Goal: Transaction & Acquisition: Purchase product/service

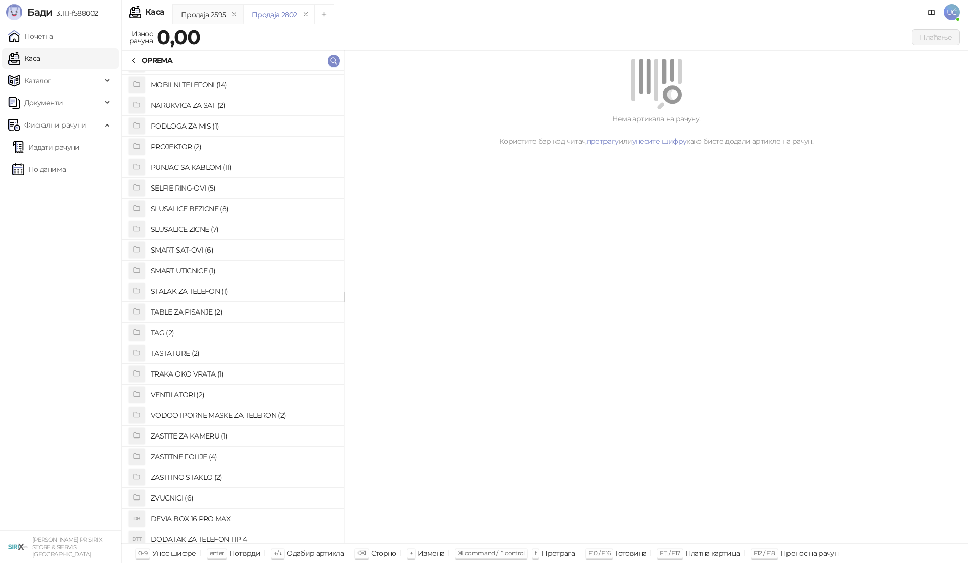
scroll to position [504, 0]
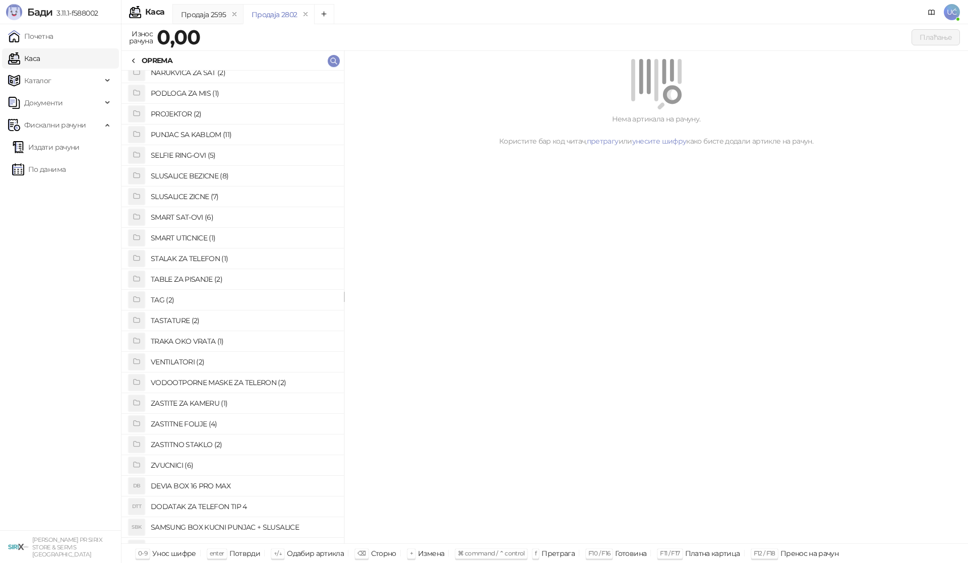
click at [182, 459] on h4 "ZVUCNICI (6)" at bounding box center [243, 465] width 185 height 16
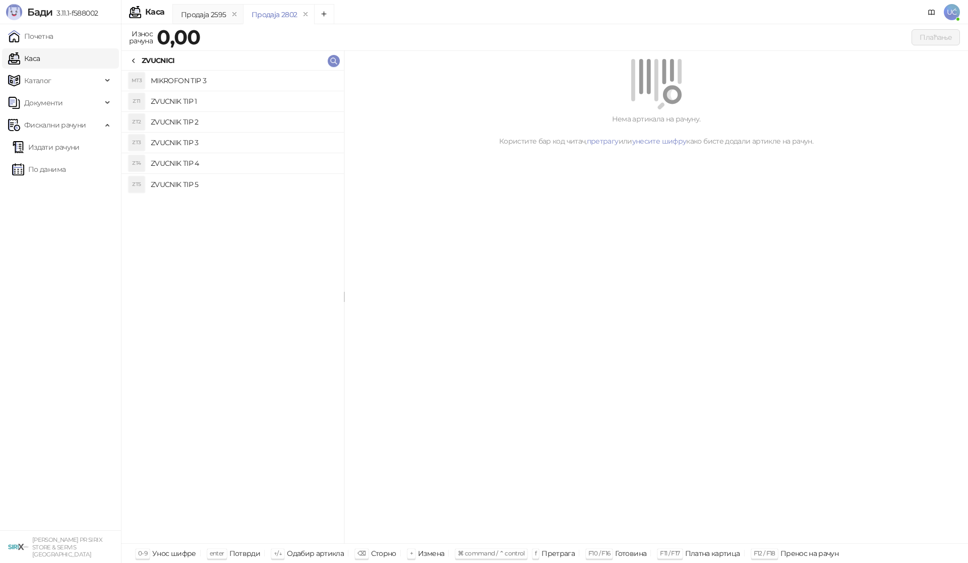
click at [213, 100] on h4 "ZVUCNIK TIP 1" at bounding box center [243, 101] width 185 height 16
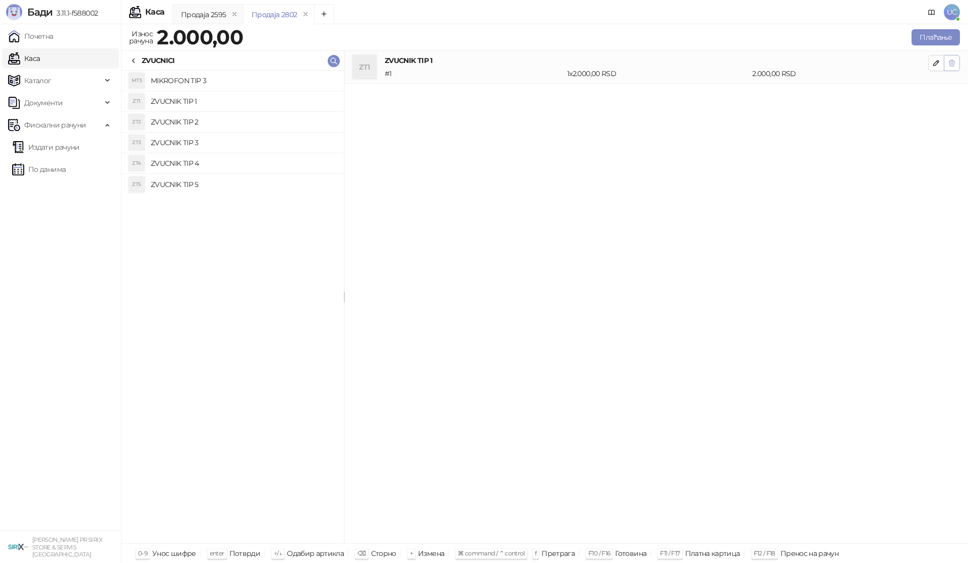
click at [953, 64] on icon "button" at bounding box center [952, 63] width 8 height 8
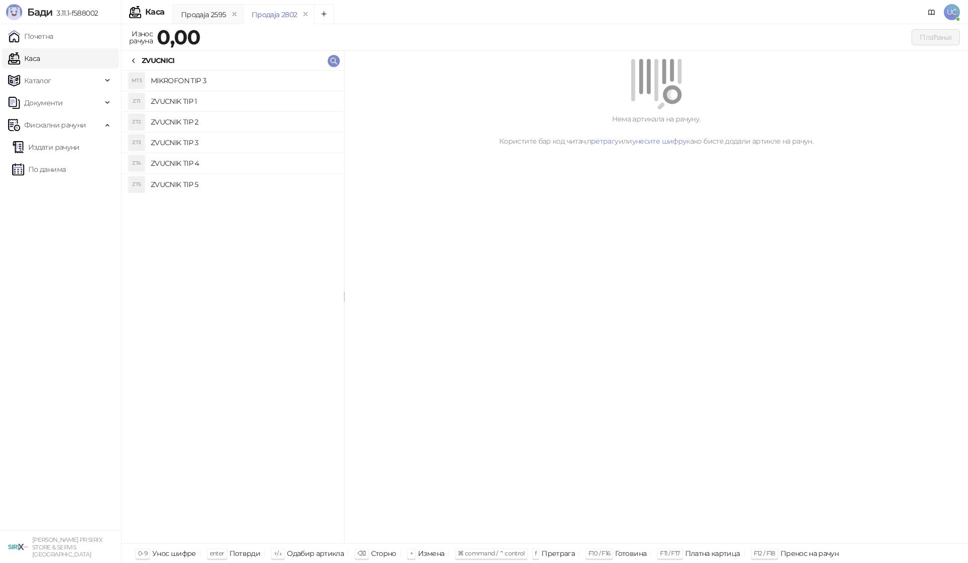
click at [260, 119] on h4 "ZVUCNIK TIP 2" at bounding box center [243, 122] width 185 height 16
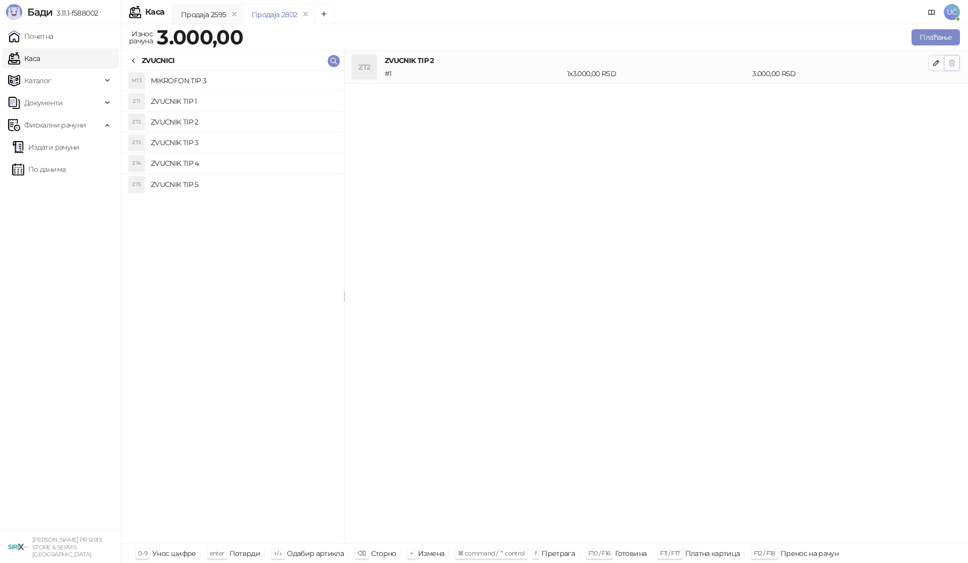
click at [950, 63] on icon "button" at bounding box center [952, 63] width 6 height 6
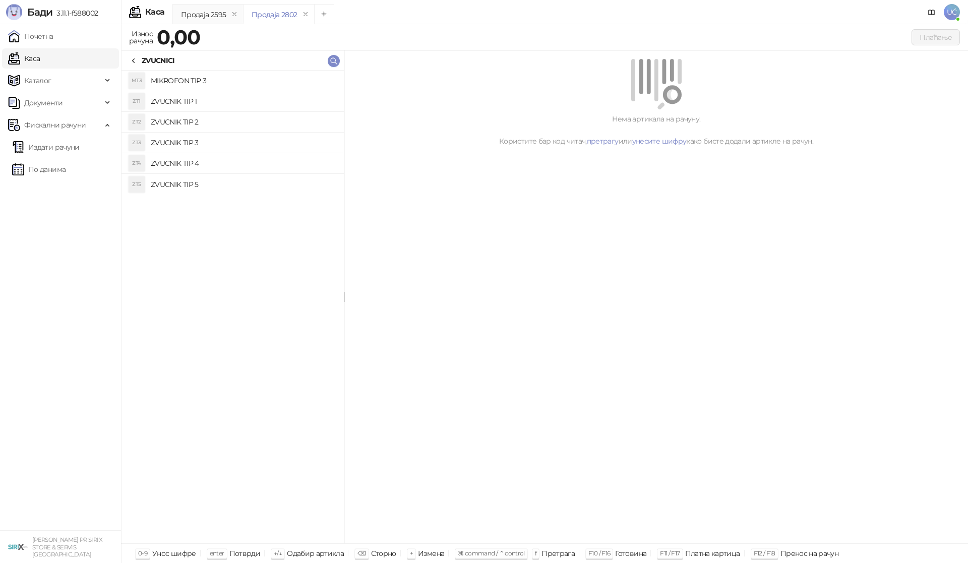
click at [212, 145] on h4 "ZVUCNIK TIP 3" at bounding box center [243, 143] width 185 height 16
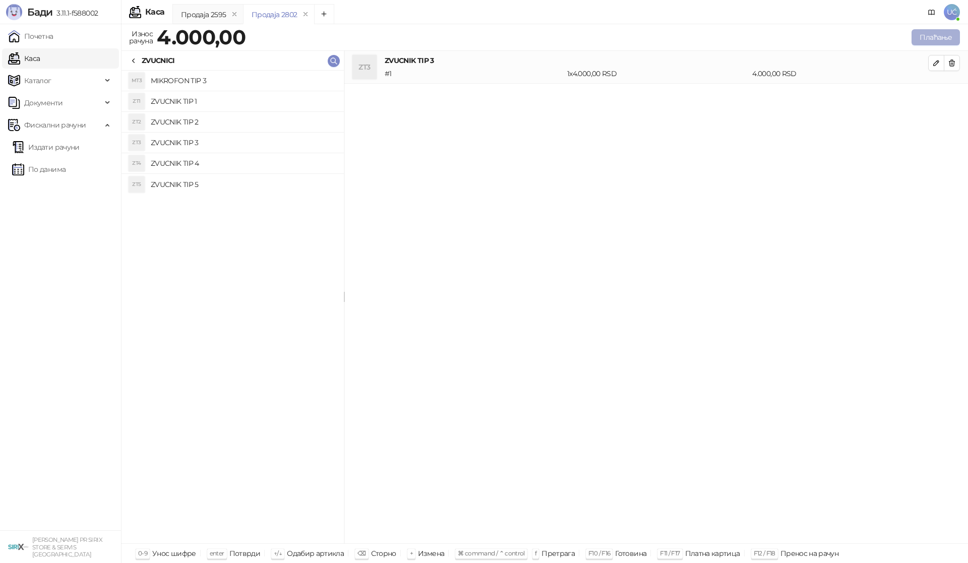
click at [933, 38] on button "Плаћање" at bounding box center [935, 37] width 48 height 16
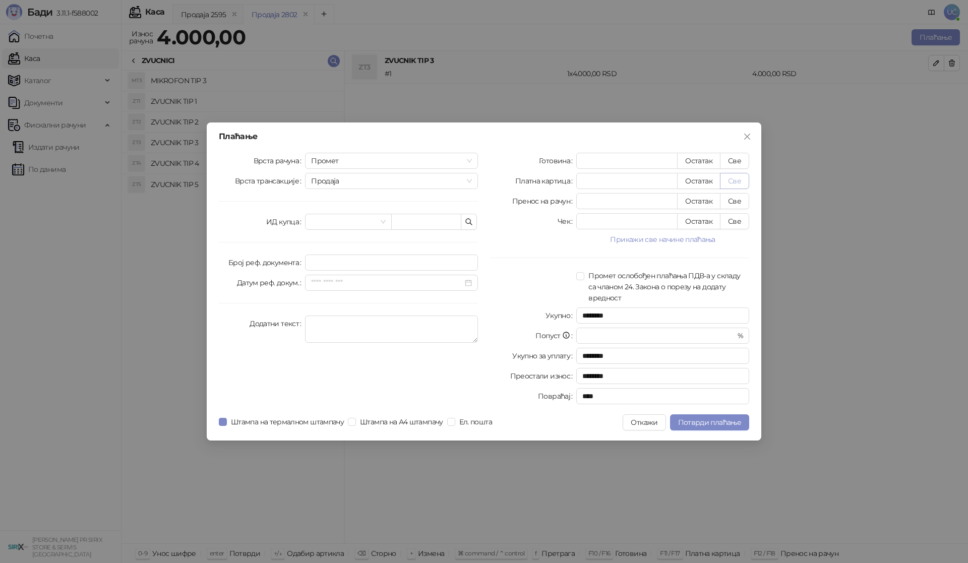
click at [733, 180] on button "Све" at bounding box center [734, 181] width 29 height 16
type input "****"
click at [726, 422] on span "Потврди плаћање" at bounding box center [709, 422] width 63 height 9
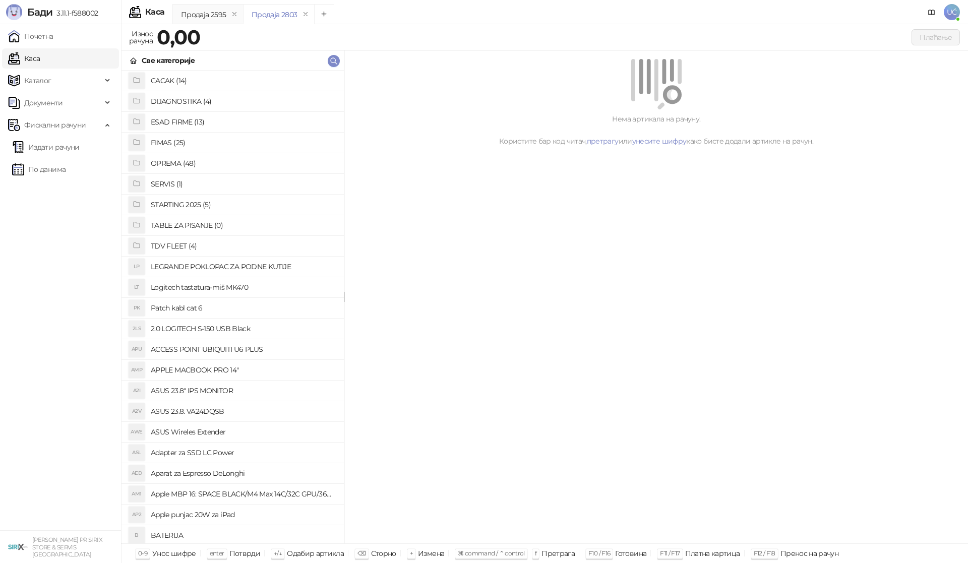
click at [182, 166] on h4 "OPREMA (48)" at bounding box center [243, 163] width 185 height 16
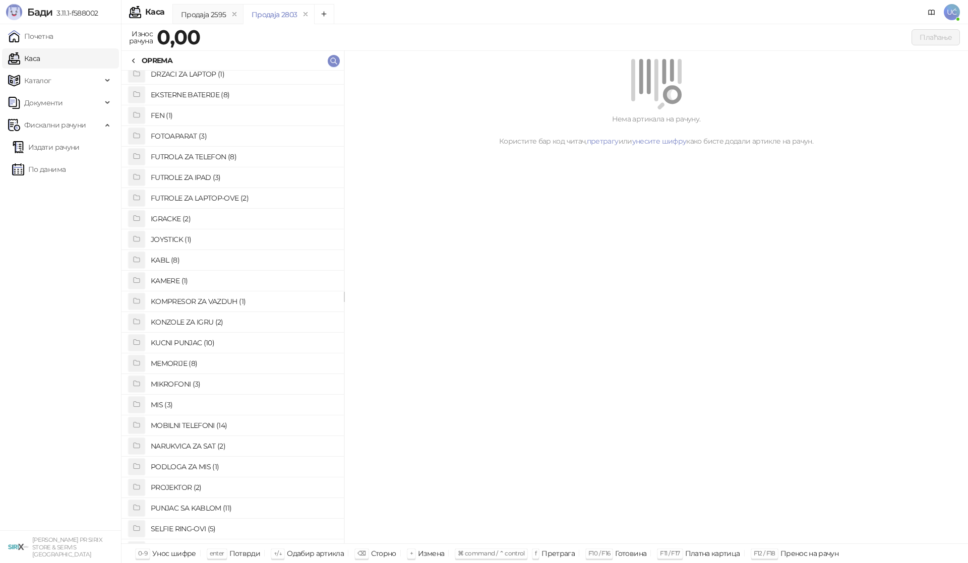
scroll to position [116, 0]
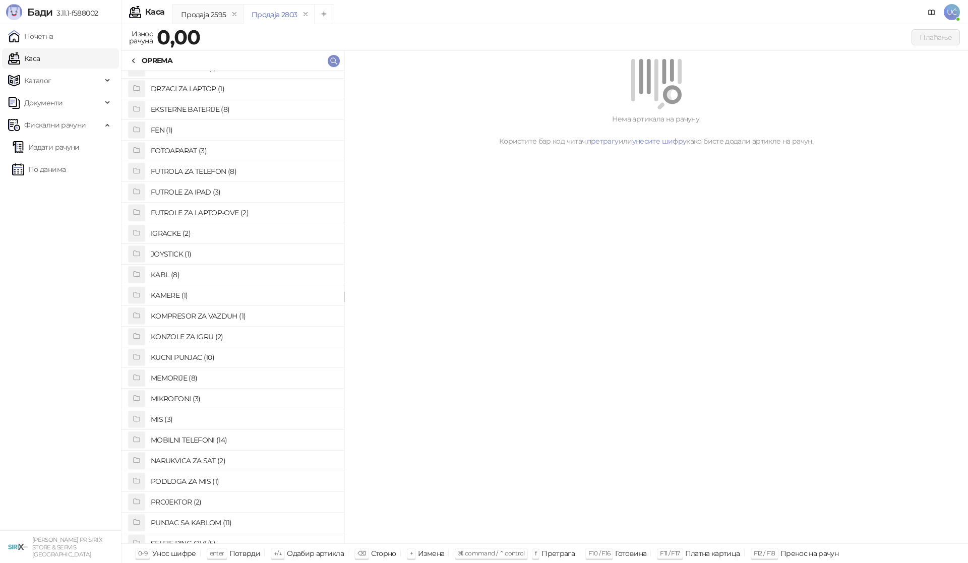
click at [209, 192] on h4 "FUTROLE ZA IPAD (3)" at bounding box center [243, 192] width 185 height 16
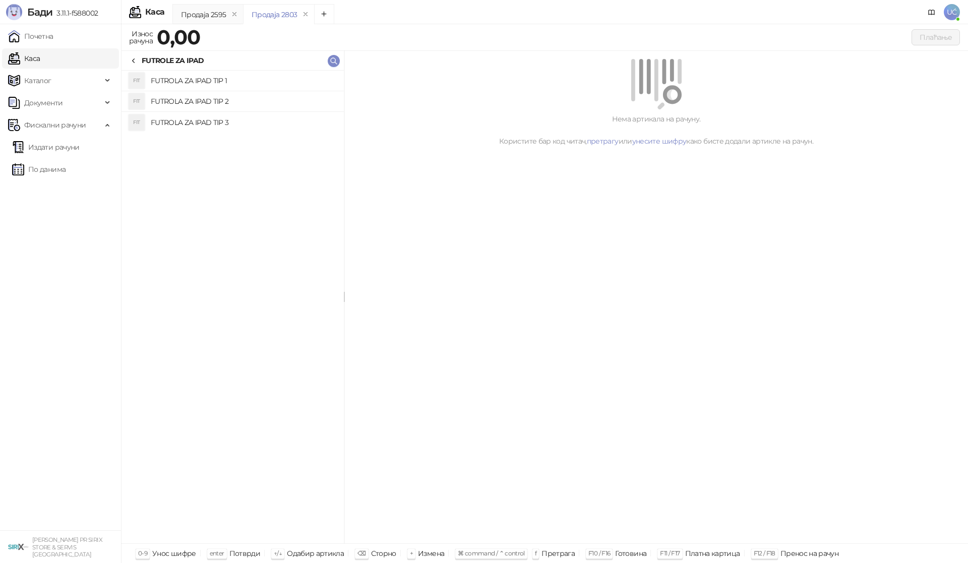
click at [238, 77] on h4 "FUTROLA ZA IPAD TIP 1" at bounding box center [243, 81] width 185 height 16
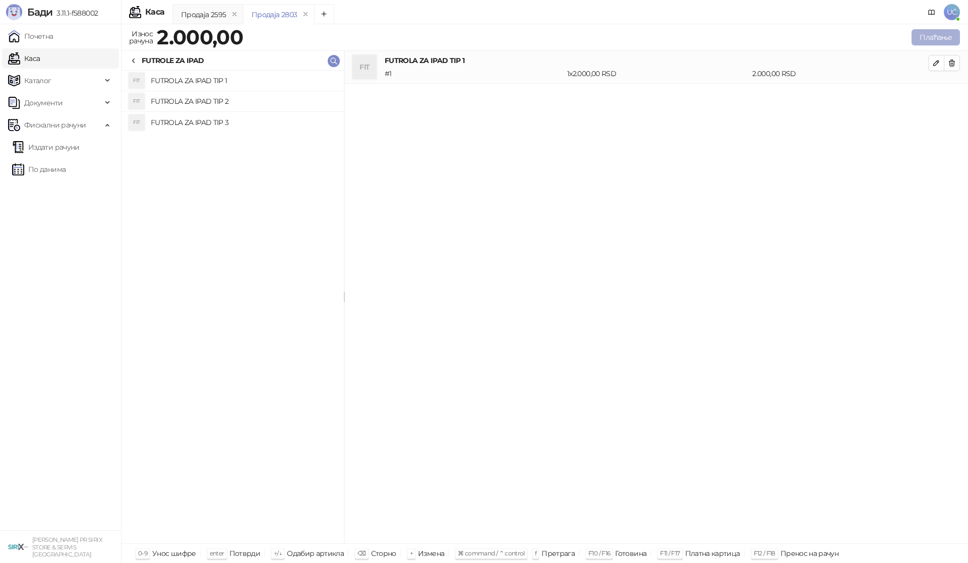
click at [936, 35] on button "Плаћање" at bounding box center [935, 37] width 48 height 16
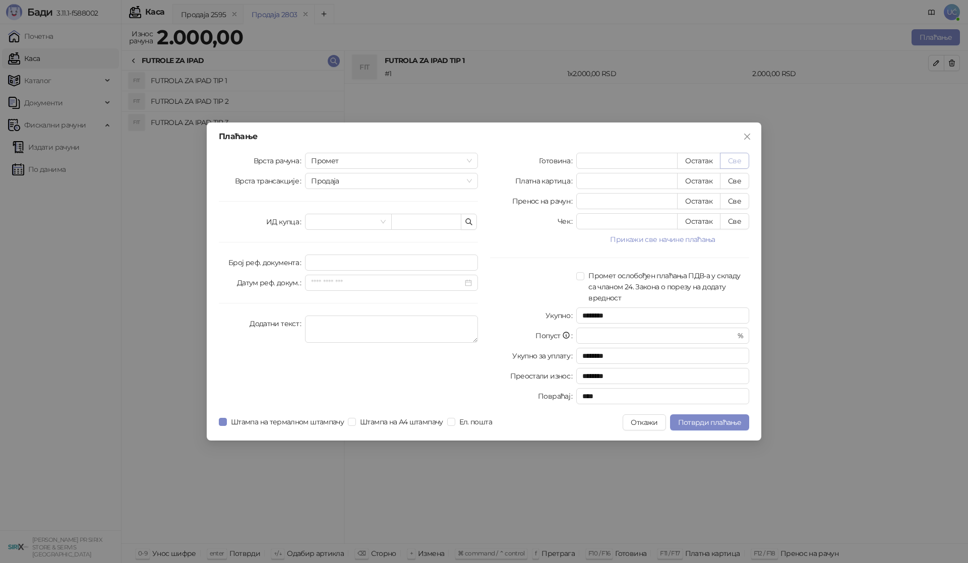
click at [728, 156] on button "Све" at bounding box center [734, 161] width 29 height 16
type input "****"
click at [685, 424] on span "Потврди плаћање" at bounding box center [709, 422] width 63 height 9
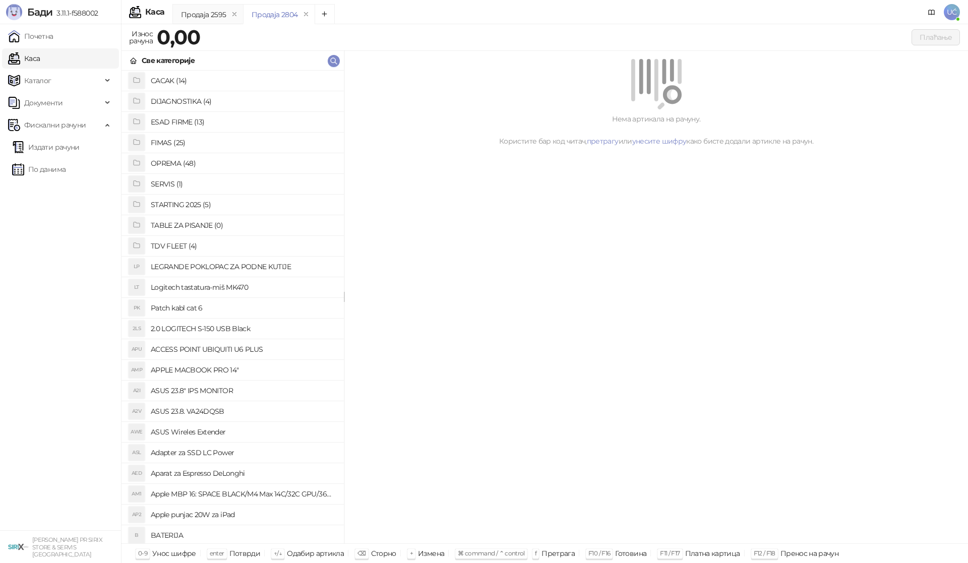
click at [268, 470] on h4 "Aparat za Espresso DeLonghi" at bounding box center [243, 473] width 185 height 16
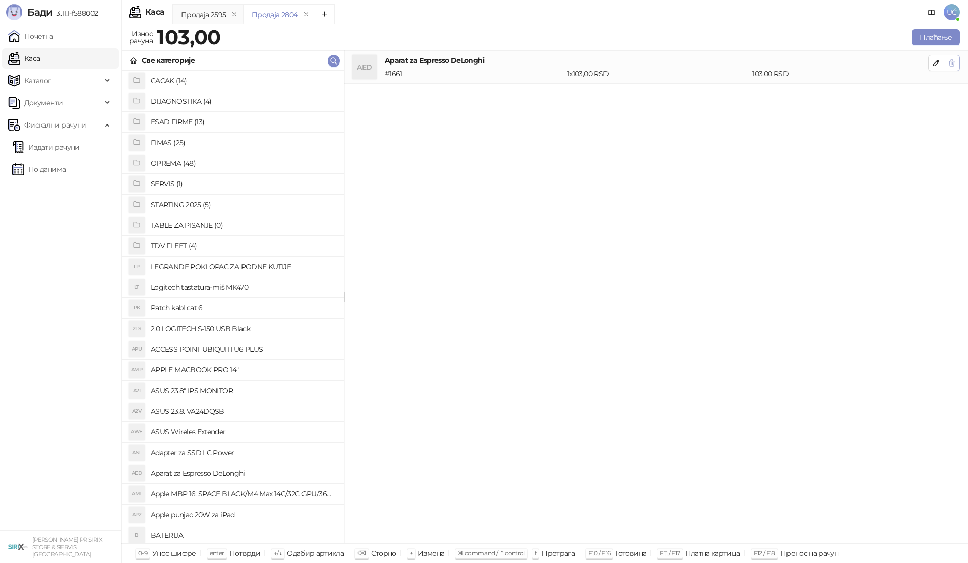
click at [953, 59] on icon "button" at bounding box center [952, 63] width 8 height 8
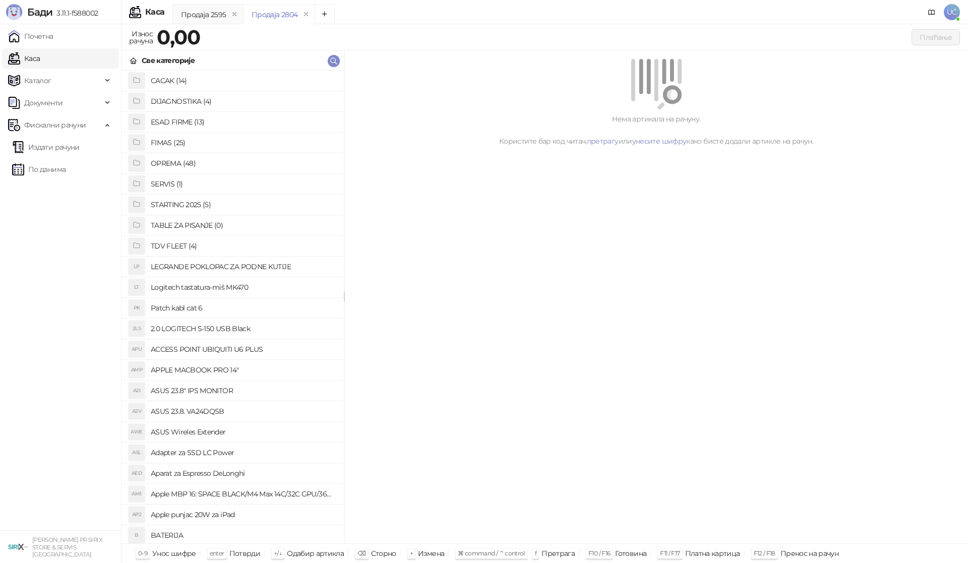
click at [182, 163] on h4 "OPREMA (48)" at bounding box center [243, 163] width 185 height 16
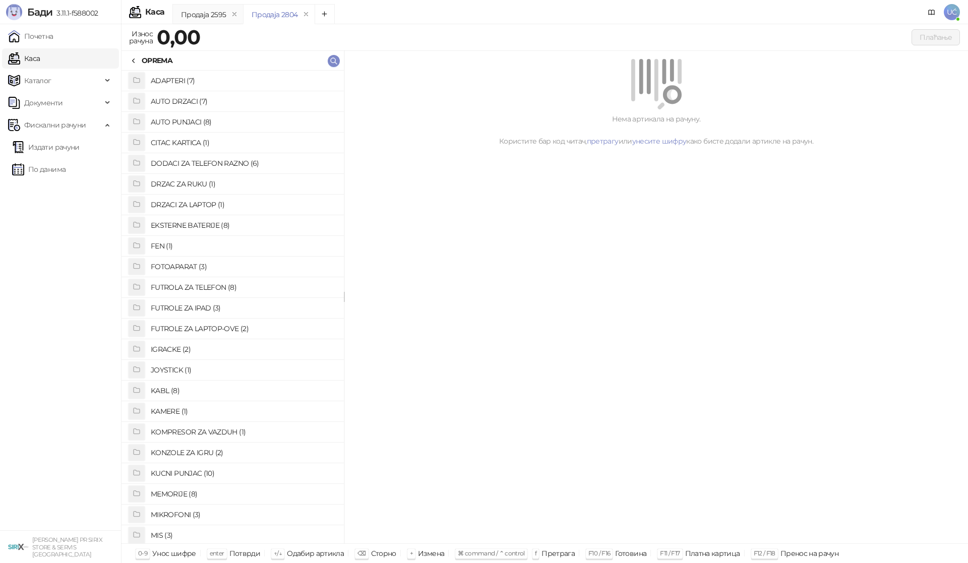
click at [175, 390] on h4 "KABL (8)" at bounding box center [243, 391] width 185 height 16
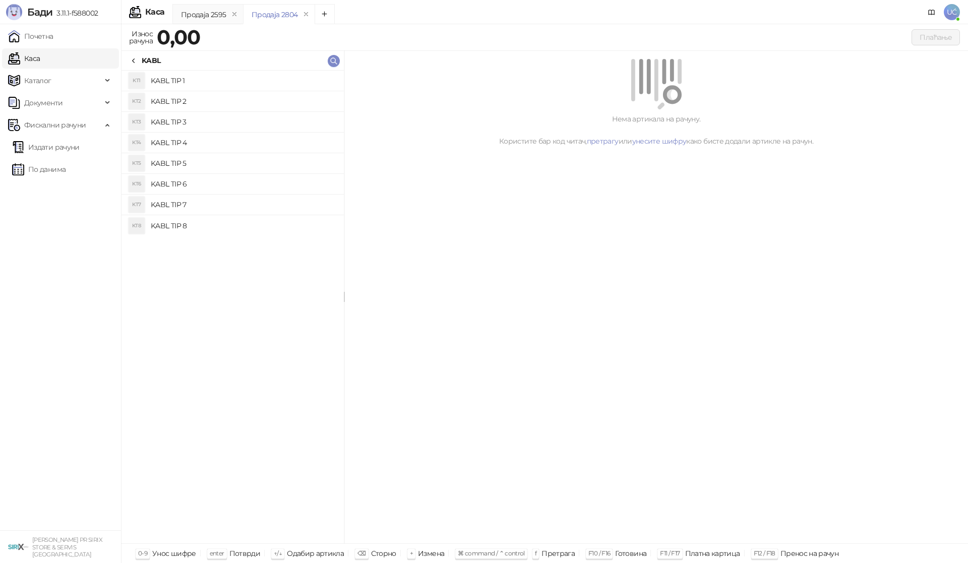
click at [191, 103] on h4 "KABL TIP 2" at bounding box center [243, 101] width 185 height 16
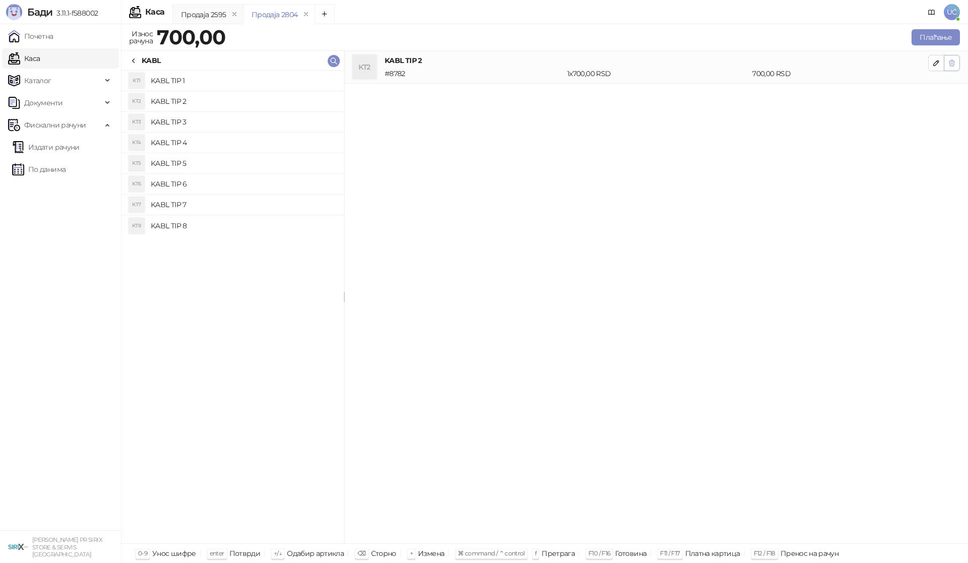
click at [950, 65] on icon "button" at bounding box center [952, 63] width 8 height 8
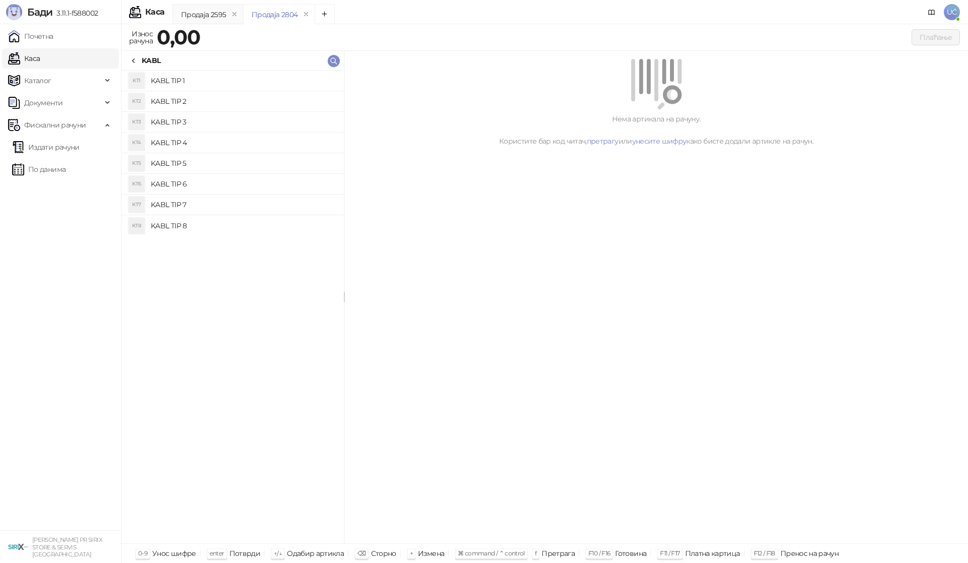
click at [279, 123] on h4 "KABL TIP 3" at bounding box center [243, 122] width 185 height 16
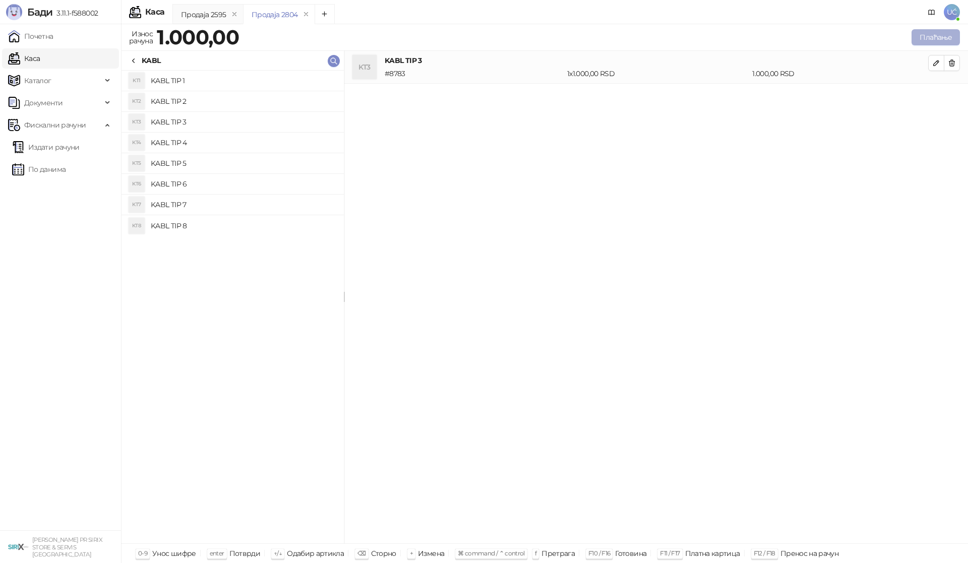
click at [941, 32] on button "Плаћање" at bounding box center [935, 37] width 48 height 16
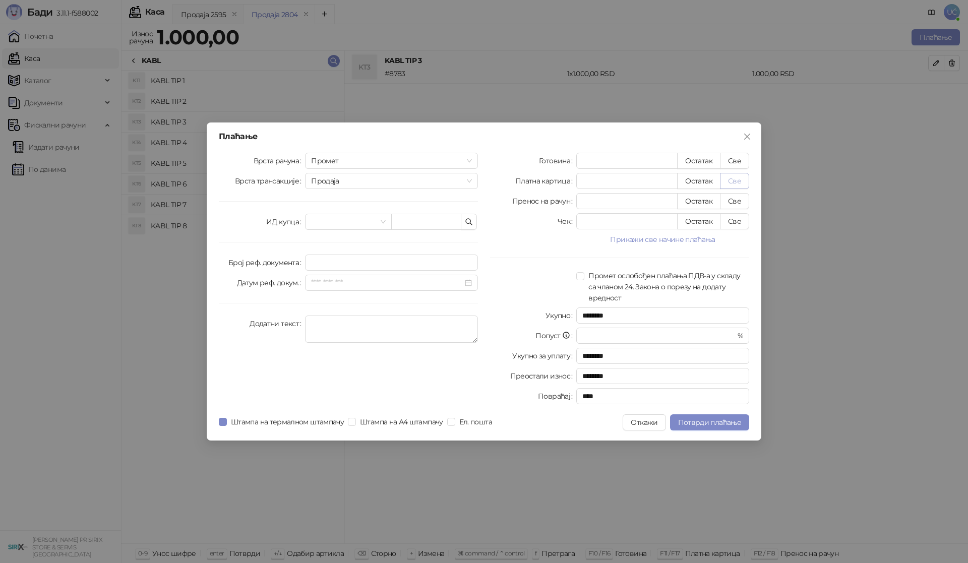
click at [739, 180] on button "Све" at bounding box center [734, 181] width 29 height 16
type input "****"
click at [708, 421] on span "Потврди плаћање" at bounding box center [709, 422] width 63 height 9
